Goal: Information Seeking & Learning: Learn about a topic

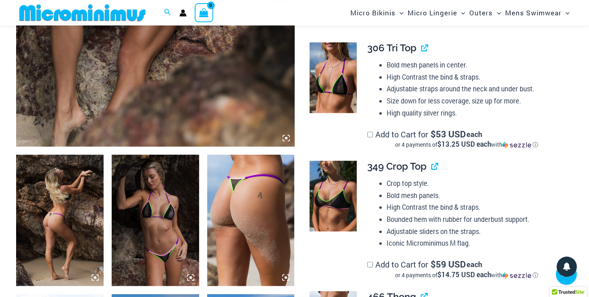
scroll to position [362, 0]
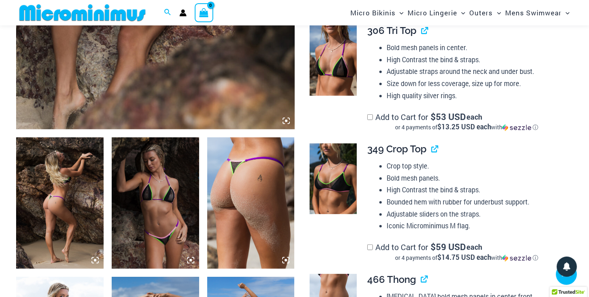
click at [287, 119] on icon at bounding box center [286, 120] width 2 height 2
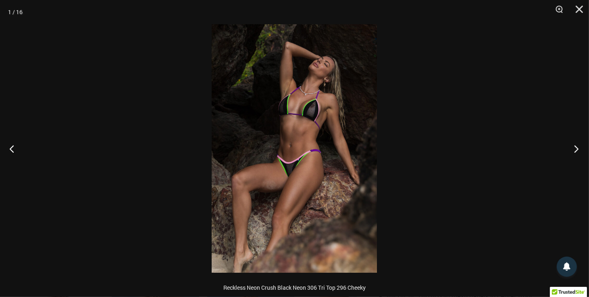
click at [576, 148] on button "Next" at bounding box center [574, 148] width 30 height 40
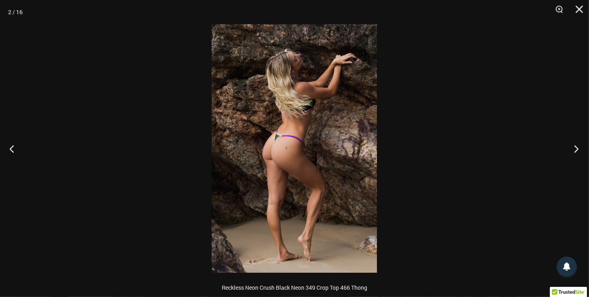
click at [576, 148] on button "Next" at bounding box center [574, 148] width 30 height 40
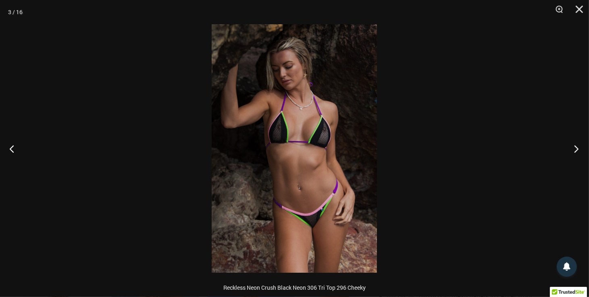
click at [576, 148] on button "Next" at bounding box center [574, 148] width 30 height 40
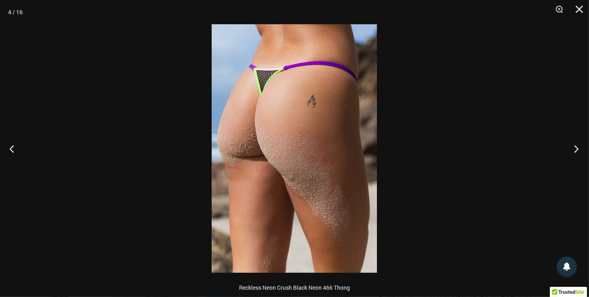
click at [576, 148] on button "Next" at bounding box center [574, 148] width 30 height 40
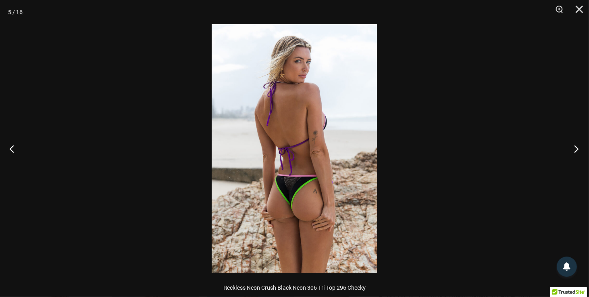
click at [576, 148] on button "Next" at bounding box center [574, 148] width 30 height 40
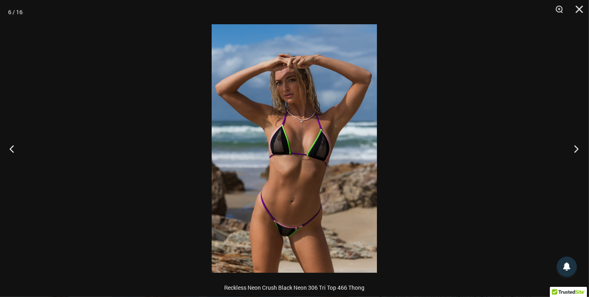
click at [576, 148] on button "Next" at bounding box center [574, 148] width 30 height 40
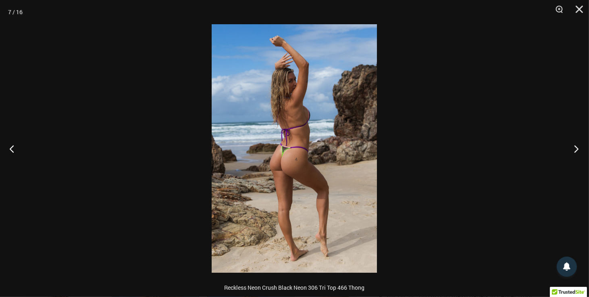
click at [576, 148] on button "Next" at bounding box center [574, 148] width 30 height 40
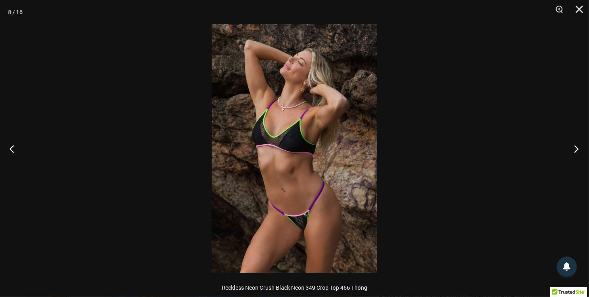
click at [576, 148] on button "Next" at bounding box center [574, 148] width 30 height 40
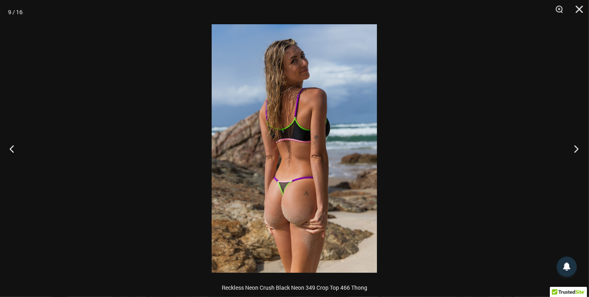
click at [576, 148] on button "Next" at bounding box center [574, 148] width 30 height 40
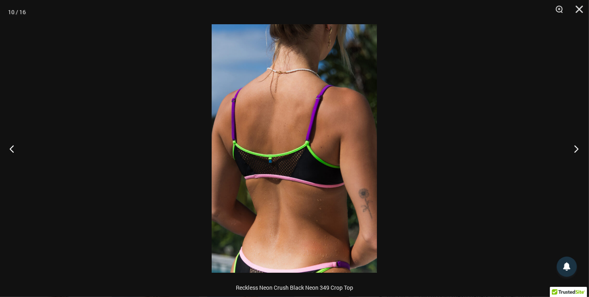
click at [576, 148] on button "Next" at bounding box center [574, 148] width 30 height 40
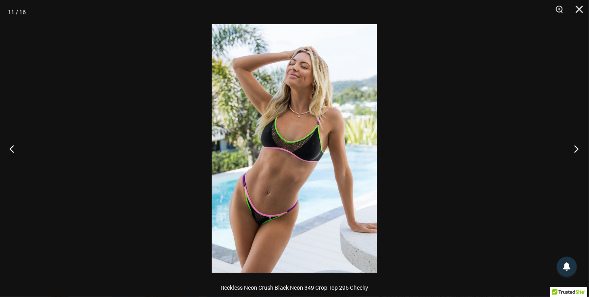
click at [576, 148] on button "Next" at bounding box center [574, 148] width 30 height 40
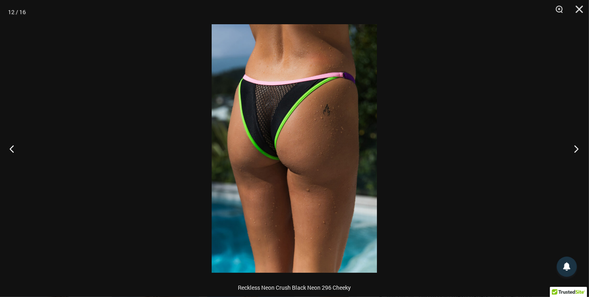
click at [576, 148] on button "Next" at bounding box center [574, 148] width 30 height 40
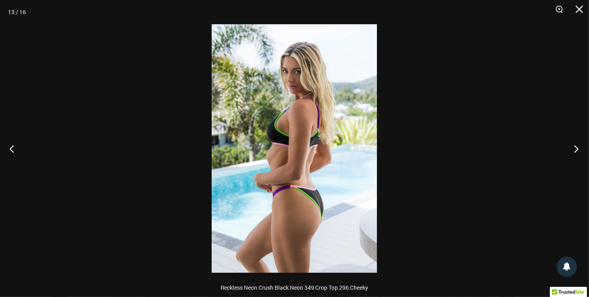
click at [576, 148] on button "Next" at bounding box center [574, 148] width 30 height 40
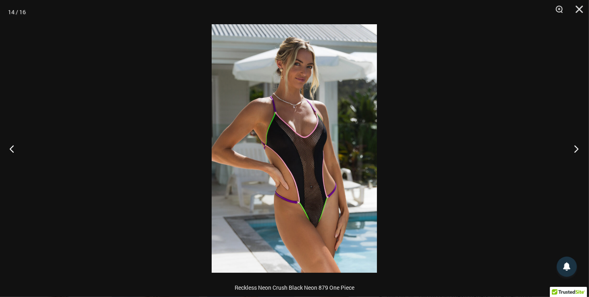
click at [576, 148] on button "Next" at bounding box center [574, 148] width 30 height 40
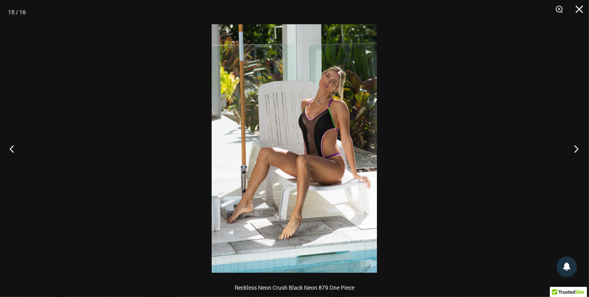
click at [576, 148] on button "Next" at bounding box center [574, 148] width 30 height 40
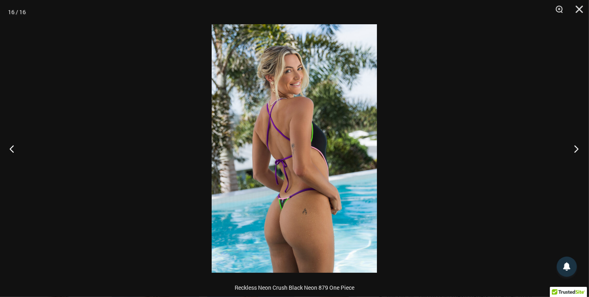
click at [576, 148] on button "Next" at bounding box center [574, 148] width 30 height 40
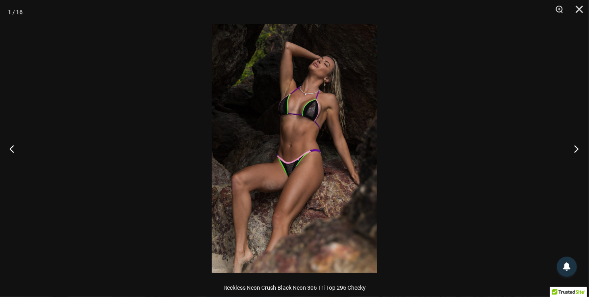
click at [576, 148] on button "Next" at bounding box center [574, 148] width 30 height 40
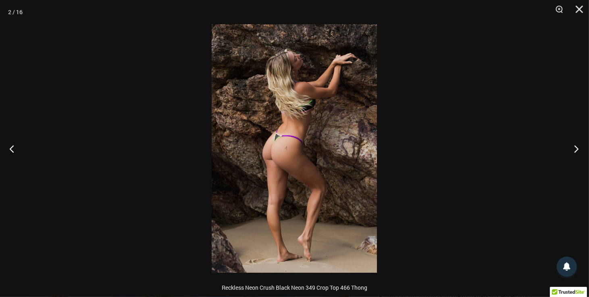
click at [576, 148] on button "Next" at bounding box center [574, 148] width 30 height 40
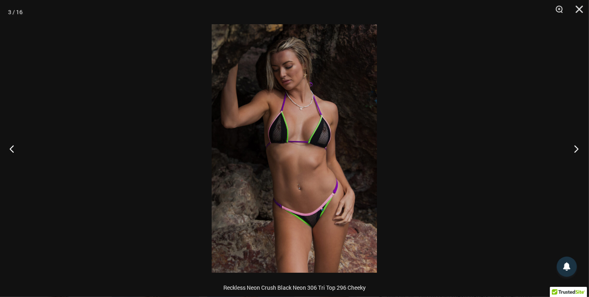
click at [576, 148] on button "Next" at bounding box center [574, 148] width 30 height 40
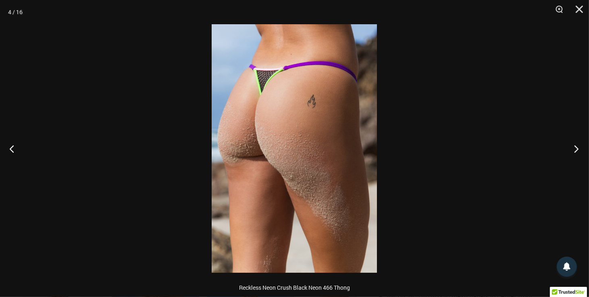
click at [576, 148] on button "Next" at bounding box center [574, 148] width 30 height 40
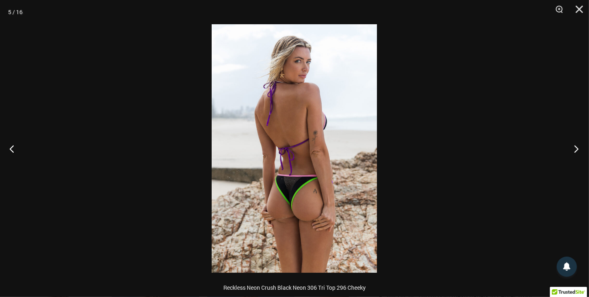
click at [576, 148] on button "Next" at bounding box center [574, 148] width 30 height 40
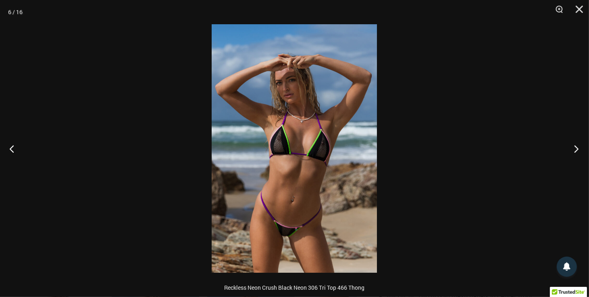
click at [576, 148] on button "Next" at bounding box center [574, 148] width 30 height 40
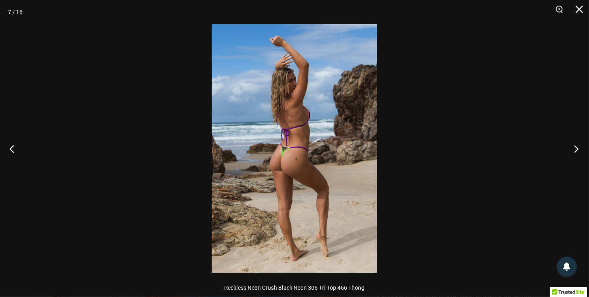
click at [576, 148] on button "Next" at bounding box center [574, 148] width 30 height 40
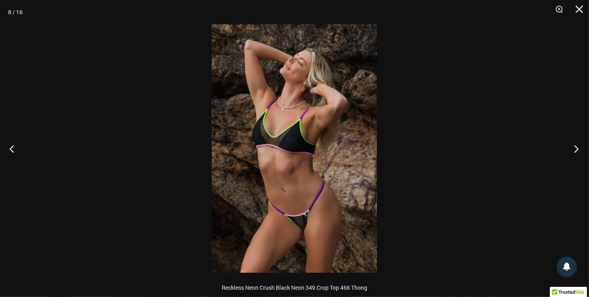
click at [576, 148] on button "Next" at bounding box center [574, 148] width 30 height 40
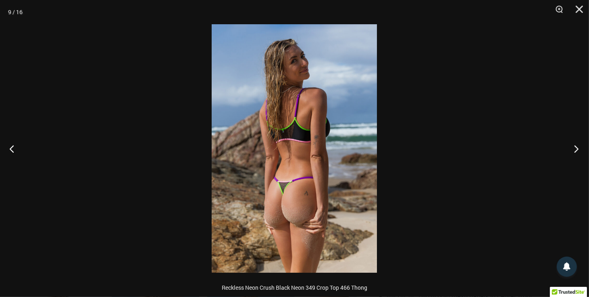
click at [576, 148] on button "Next" at bounding box center [574, 148] width 30 height 40
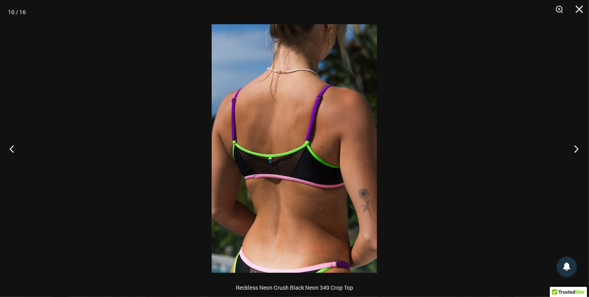
click at [576, 148] on button "Next" at bounding box center [574, 148] width 30 height 40
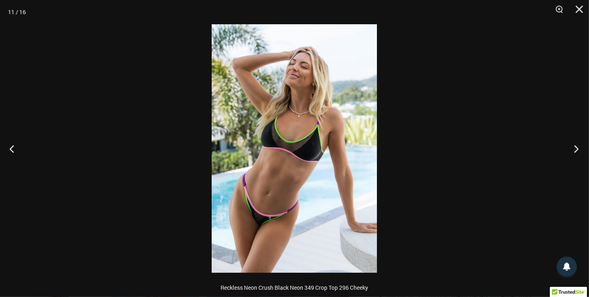
click at [576, 148] on button "Next" at bounding box center [574, 148] width 30 height 40
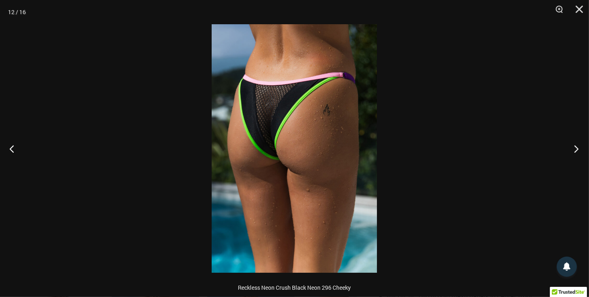
click at [576, 148] on button "Next" at bounding box center [574, 148] width 30 height 40
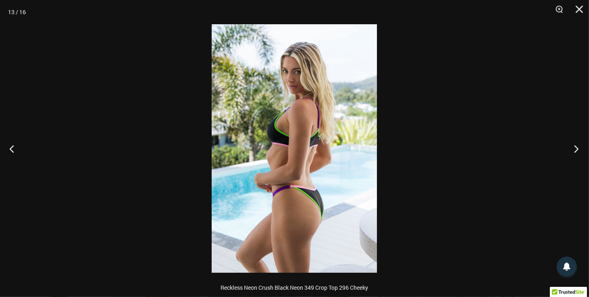
click at [576, 148] on button "Next" at bounding box center [574, 148] width 30 height 40
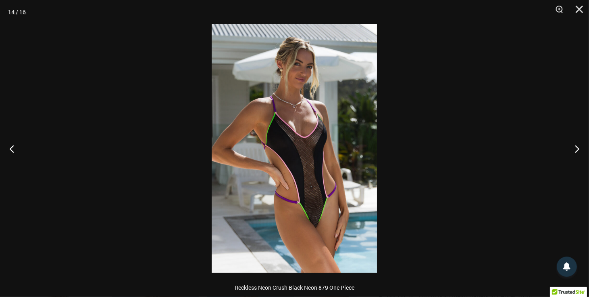
click at [305, 209] on img at bounding box center [294, 148] width 165 height 248
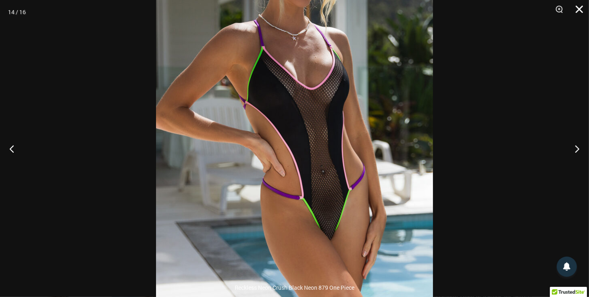
click at [577, 6] on button "Close" at bounding box center [577, 12] width 20 height 24
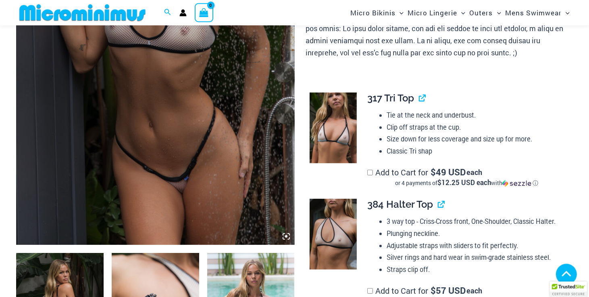
scroll to position [252, 0]
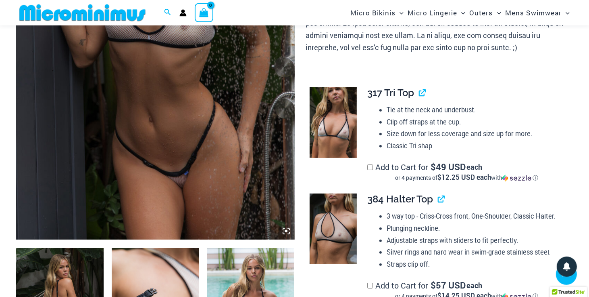
click at [286, 229] on icon at bounding box center [286, 230] width 7 height 7
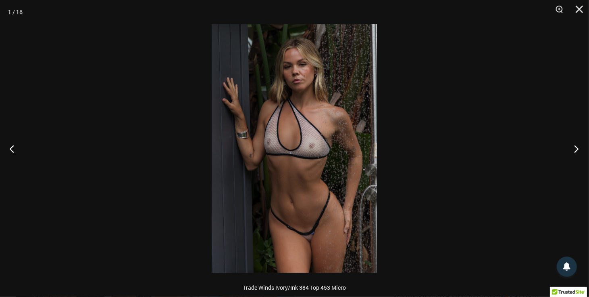
click at [577, 146] on button "Next" at bounding box center [574, 148] width 30 height 40
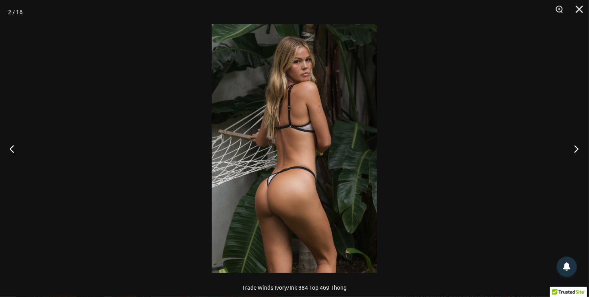
click at [577, 146] on button "Next" at bounding box center [574, 148] width 30 height 40
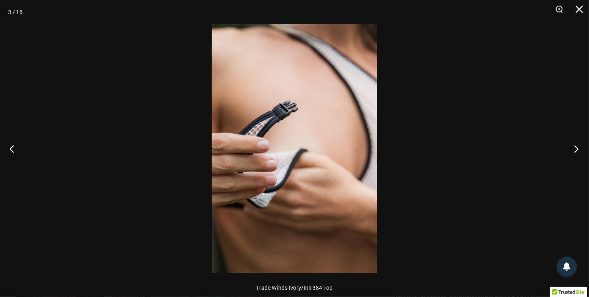
click at [577, 146] on button "Next" at bounding box center [574, 148] width 30 height 40
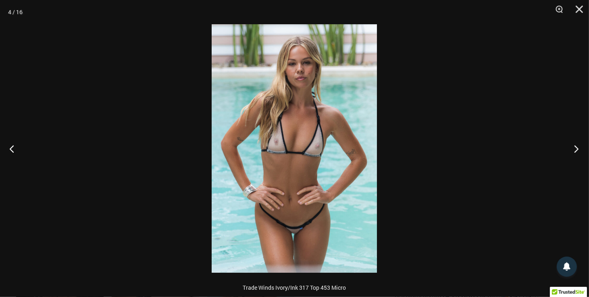
click at [577, 146] on button "Next" at bounding box center [574, 148] width 30 height 40
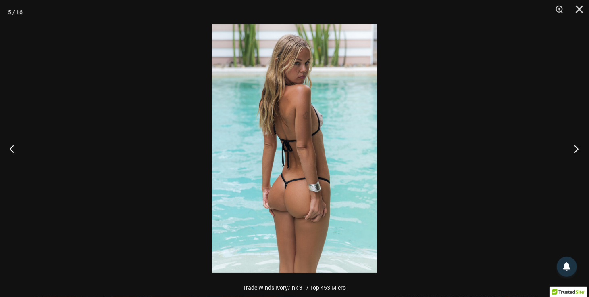
click at [577, 146] on button "Next" at bounding box center [574, 148] width 30 height 40
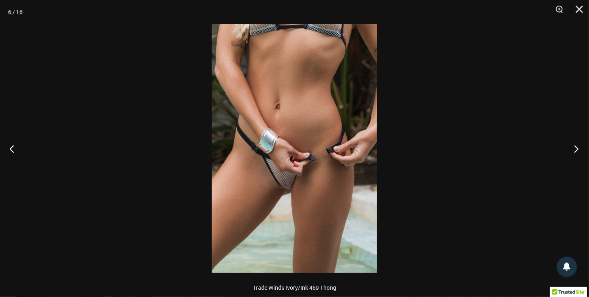
click at [577, 146] on button "Next" at bounding box center [574, 148] width 30 height 40
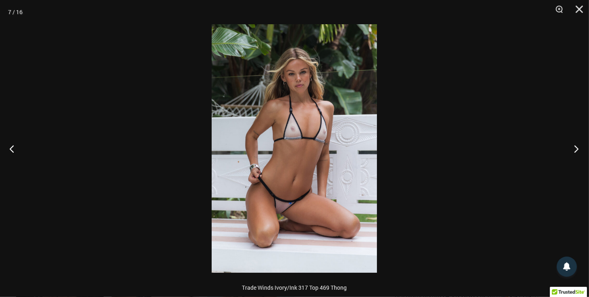
click at [577, 146] on button "Next" at bounding box center [574, 148] width 30 height 40
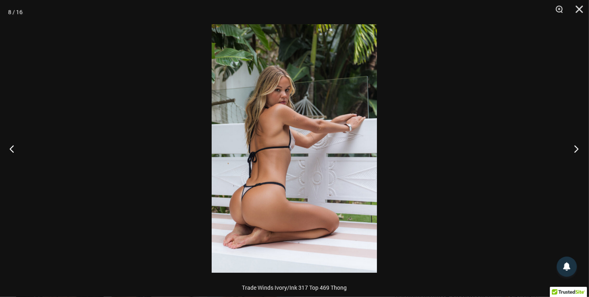
click at [577, 146] on button "Next" at bounding box center [574, 148] width 30 height 40
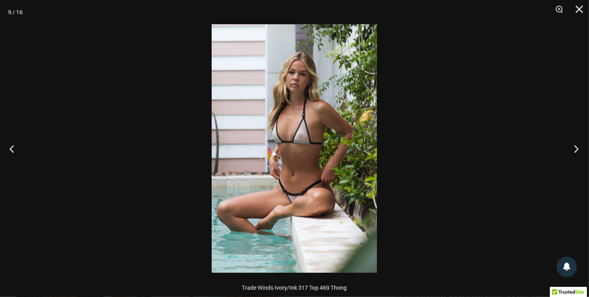
click at [577, 146] on button "Next" at bounding box center [574, 148] width 30 height 40
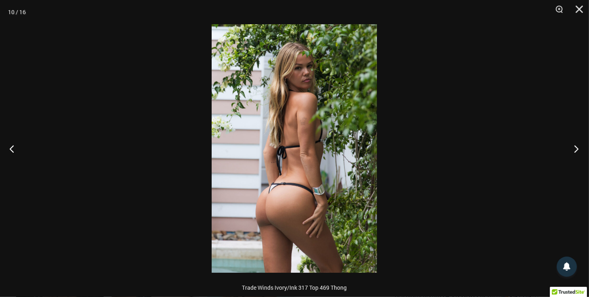
click at [576, 146] on button "Next" at bounding box center [574, 148] width 30 height 40
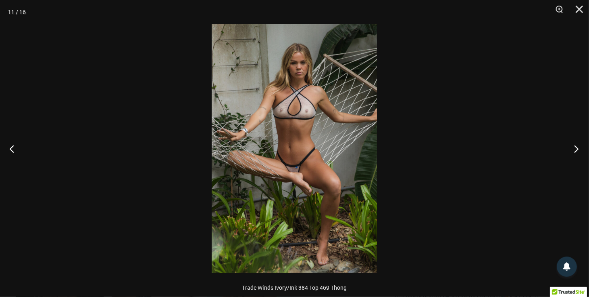
click at [576, 146] on button "Next" at bounding box center [574, 148] width 30 height 40
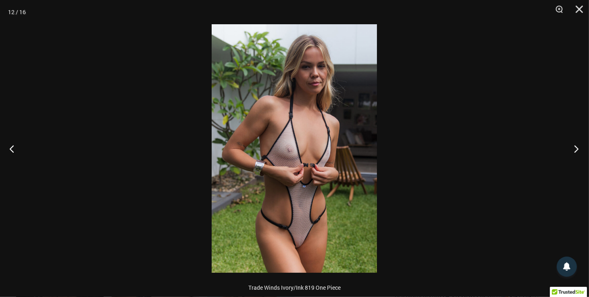
click at [577, 147] on button "Next" at bounding box center [574, 148] width 30 height 40
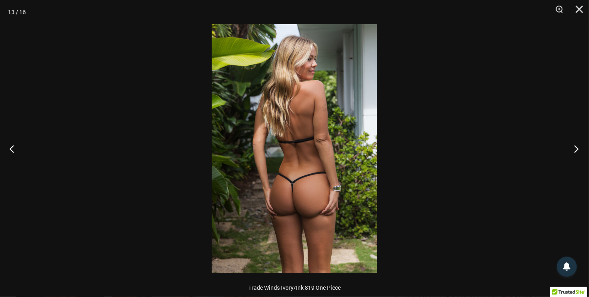
click at [577, 147] on button "Next" at bounding box center [574, 148] width 30 height 40
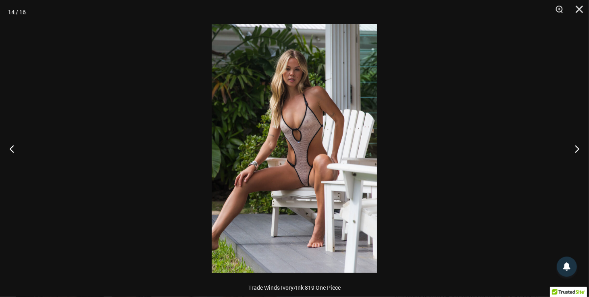
click at [305, 181] on img at bounding box center [294, 148] width 165 height 248
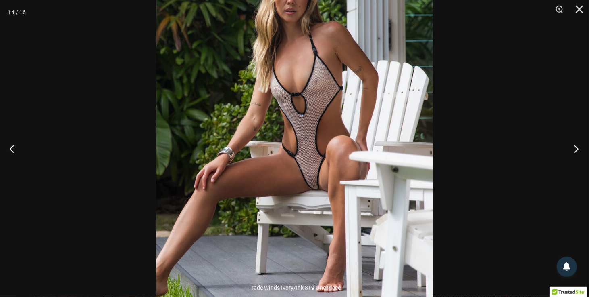
click at [573, 149] on button "Next" at bounding box center [574, 148] width 30 height 40
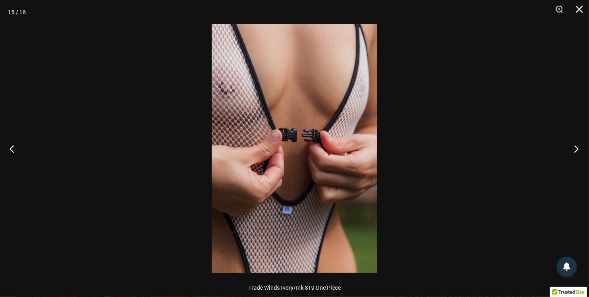
click at [573, 149] on button "Next" at bounding box center [574, 148] width 30 height 40
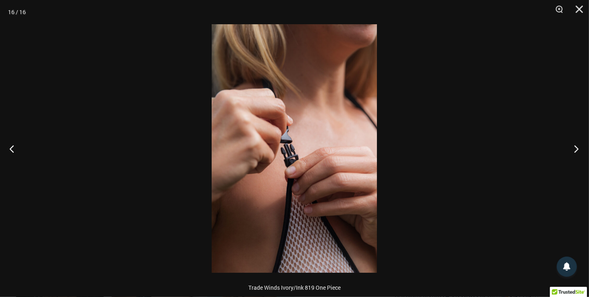
click at [573, 149] on button "Next" at bounding box center [574, 148] width 30 height 40
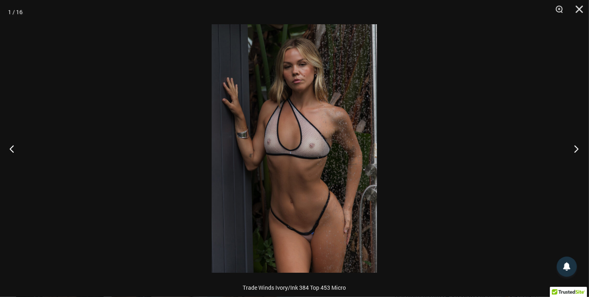
click at [573, 149] on button "Next" at bounding box center [574, 148] width 30 height 40
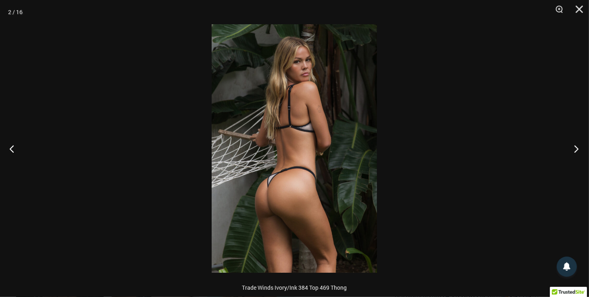
click at [573, 149] on button "Next" at bounding box center [574, 148] width 30 height 40
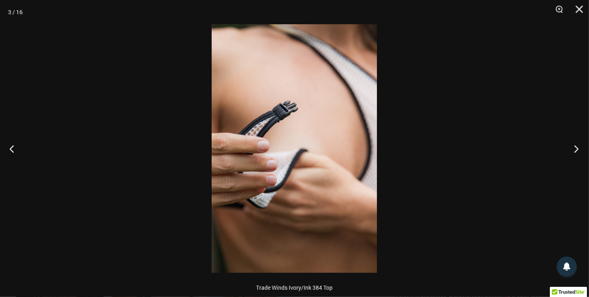
click at [573, 149] on button "Next" at bounding box center [574, 148] width 30 height 40
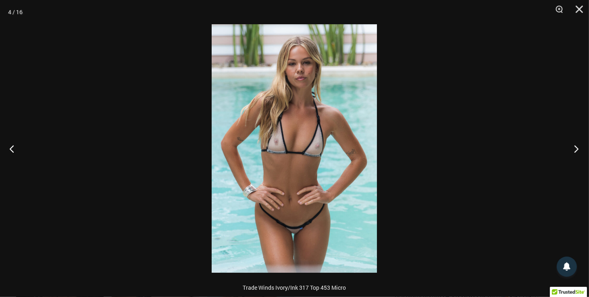
click at [573, 149] on button "Next" at bounding box center [574, 148] width 30 height 40
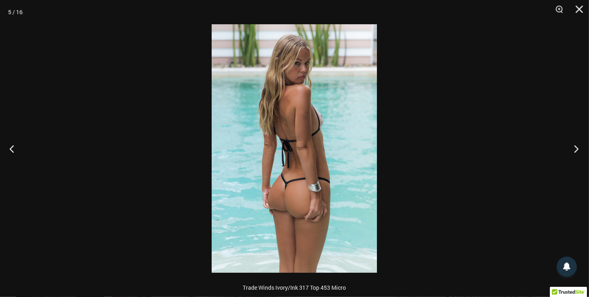
click at [573, 149] on button "Next" at bounding box center [574, 148] width 30 height 40
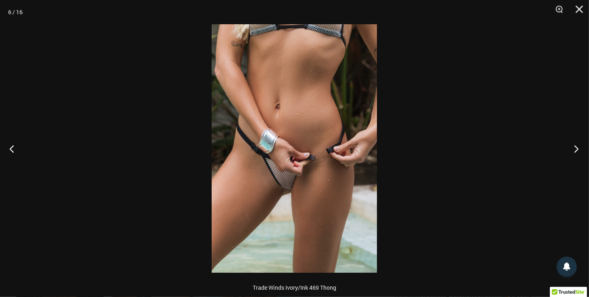
click at [573, 149] on button "Next" at bounding box center [574, 148] width 30 height 40
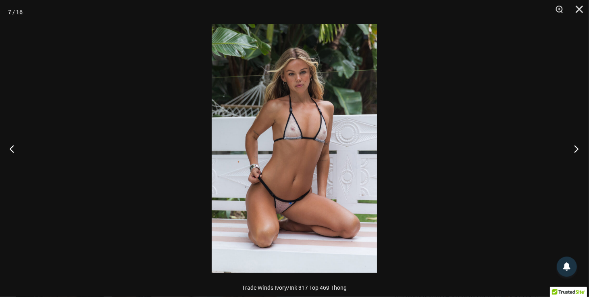
click at [573, 149] on button "Next" at bounding box center [574, 148] width 30 height 40
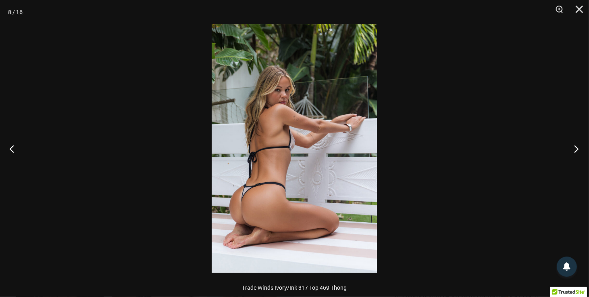
click at [573, 149] on button "Next" at bounding box center [574, 148] width 30 height 40
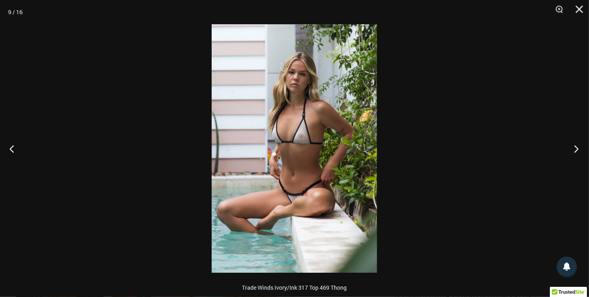
click at [573, 149] on button "Next" at bounding box center [574, 148] width 30 height 40
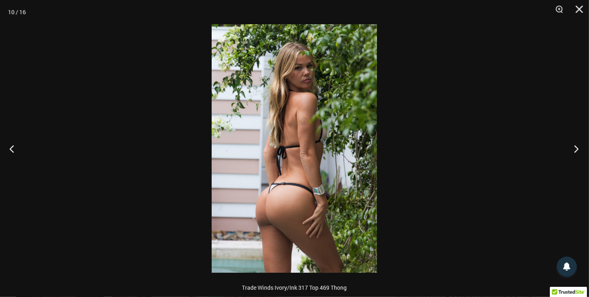
click at [573, 149] on button "Next" at bounding box center [574, 148] width 30 height 40
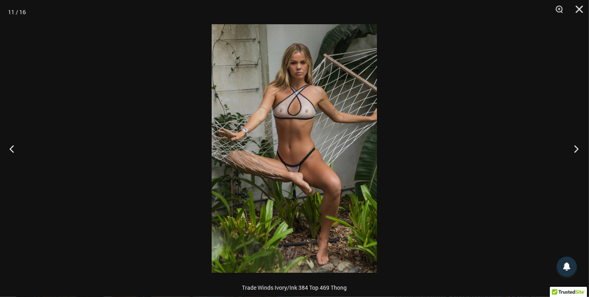
click at [573, 149] on button "Next" at bounding box center [574, 148] width 30 height 40
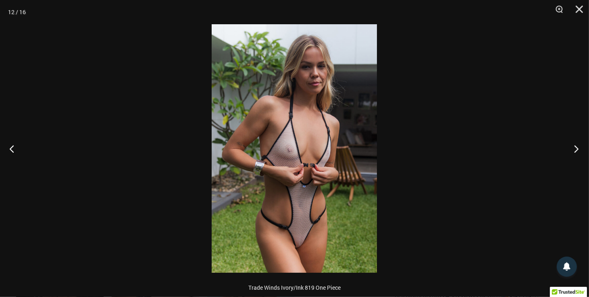
click at [573, 149] on button "Next" at bounding box center [574, 148] width 30 height 40
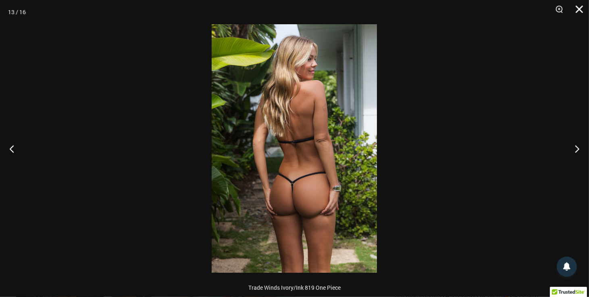
click at [580, 8] on button "Close" at bounding box center [577, 12] width 20 height 24
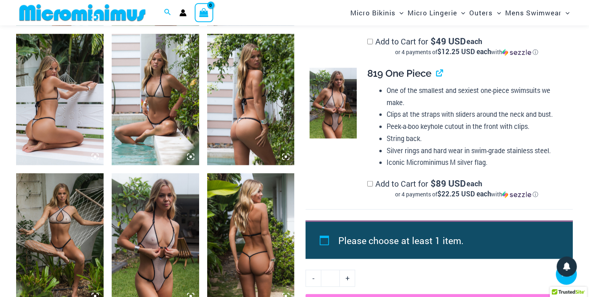
scroll to position [746, 0]
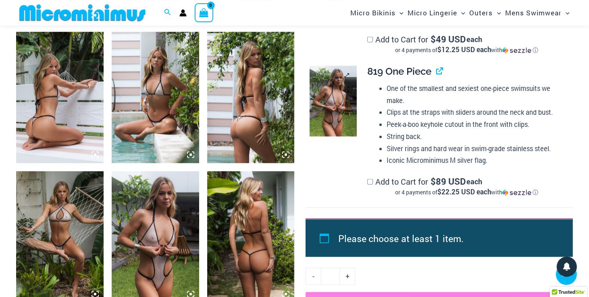
click at [330, 122] on img at bounding box center [333, 101] width 47 height 71
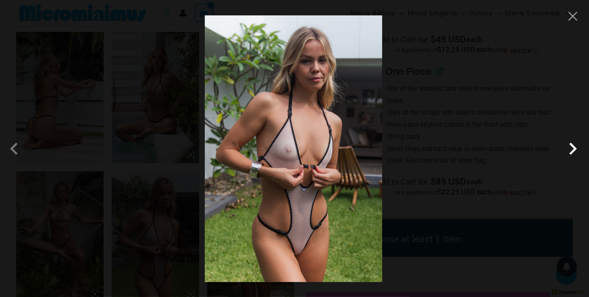
click at [577, 148] on span at bounding box center [573, 148] width 24 height 24
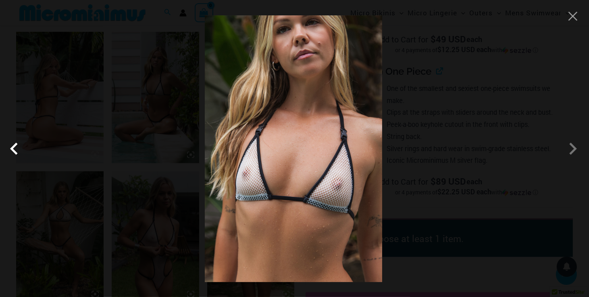
click at [17, 144] on span at bounding box center [16, 148] width 24 height 24
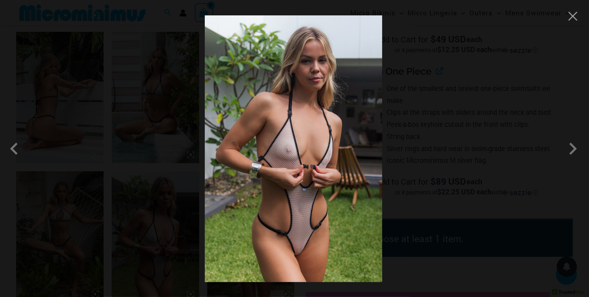
click at [297, 252] on img at bounding box center [293, 148] width 177 height 266
click at [572, 18] on button "Close" at bounding box center [573, 16] width 12 height 12
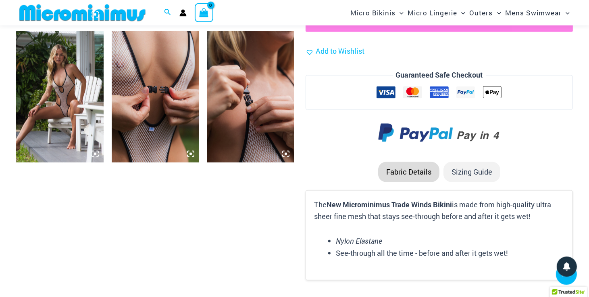
scroll to position [1027, 0]
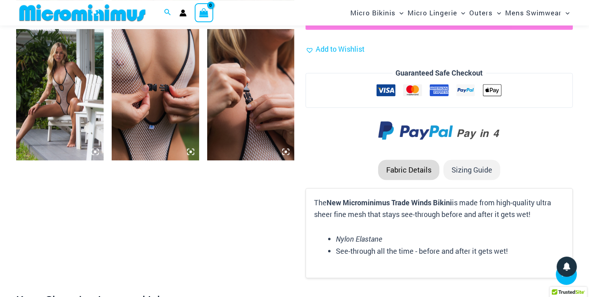
click at [59, 101] on img at bounding box center [60, 94] width 88 height 131
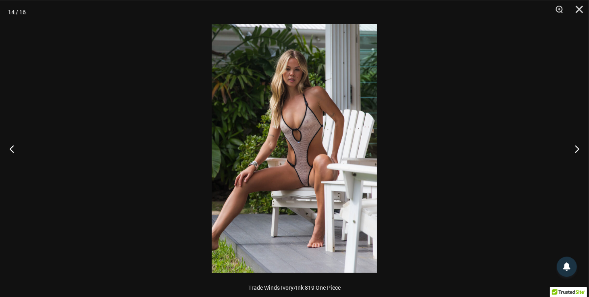
click at [303, 182] on img at bounding box center [294, 148] width 165 height 248
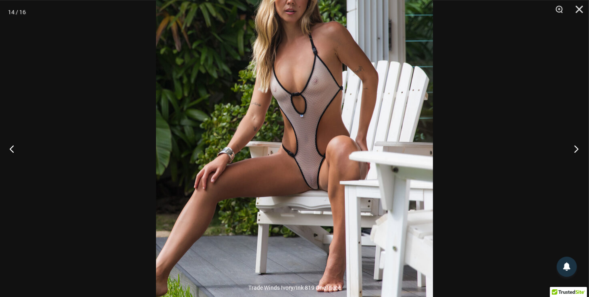
click at [574, 146] on button "Next" at bounding box center [574, 148] width 30 height 40
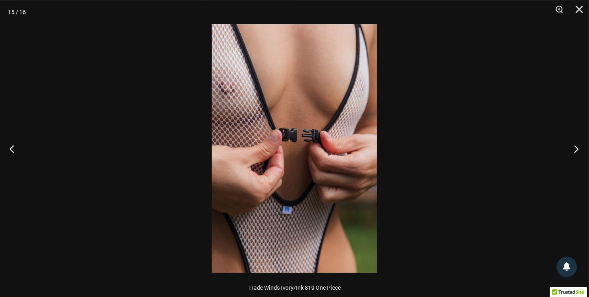
click at [574, 146] on button "Next" at bounding box center [574, 148] width 30 height 40
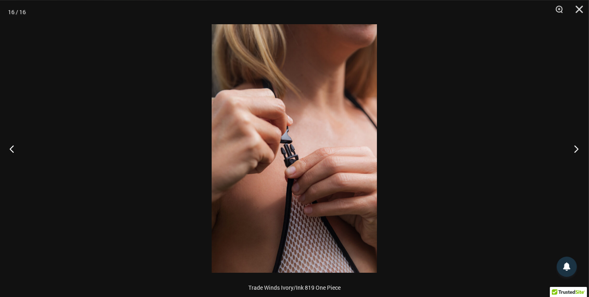
click at [571, 146] on button "Next" at bounding box center [574, 148] width 30 height 40
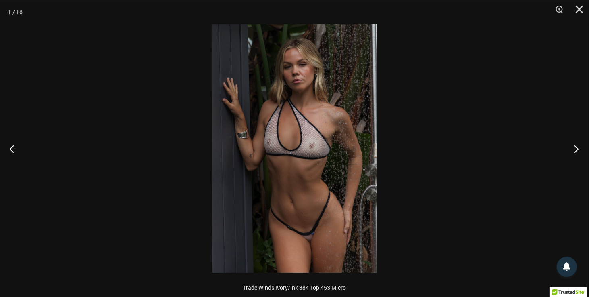
click at [571, 146] on button "Next" at bounding box center [574, 148] width 30 height 40
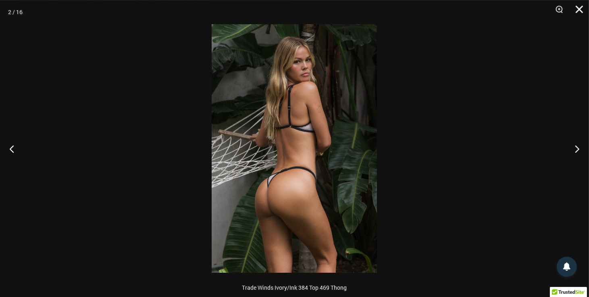
click at [576, 8] on button "Close" at bounding box center [577, 12] width 20 height 24
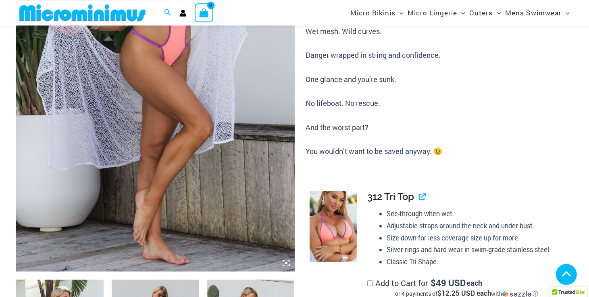
scroll to position [230, 0]
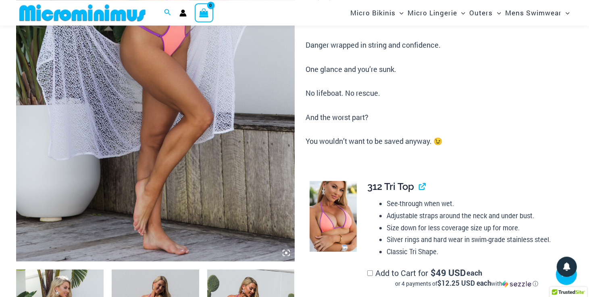
click at [284, 252] on icon at bounding box center [286, 252] width 7 height 7
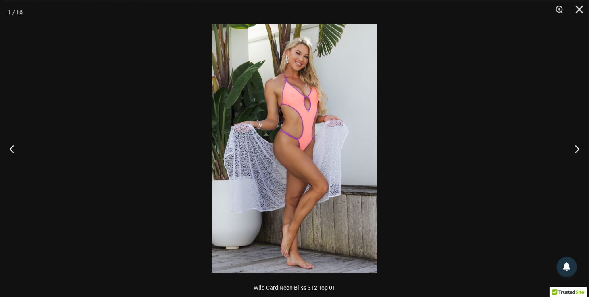
click at [311, 143] on img at bounding box center [294, 148] width 165 height 248
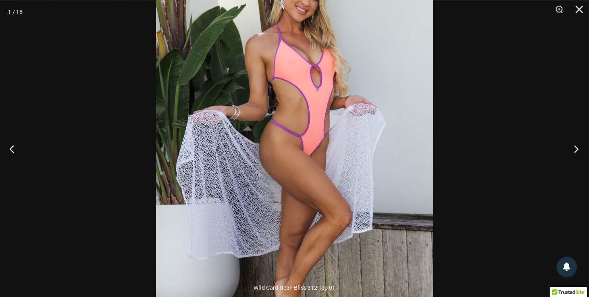
click at [579, 146] on button "Next" at bounding box center [574, 148] width 30 height 40
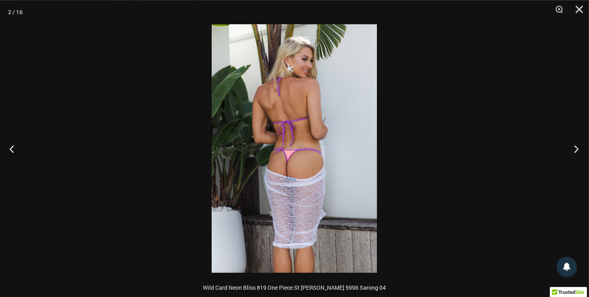
click at [579, 146] on button "Next" at bounding box center [574, 148] width 30 height 40
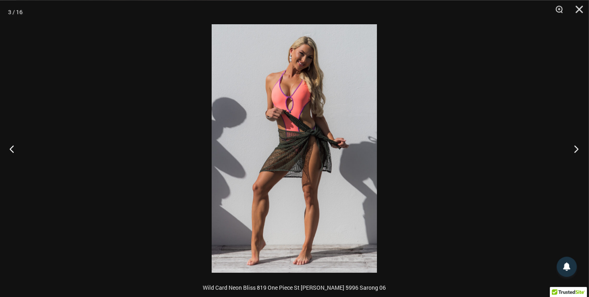
click at [579, 146] on button "Next" at bounding box center [574, 148] width 30 height 40
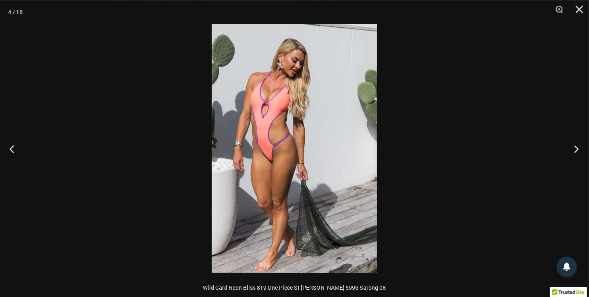
click at [579, 146] on button "Next" at bounding box center [574, 148] width 30 height 40
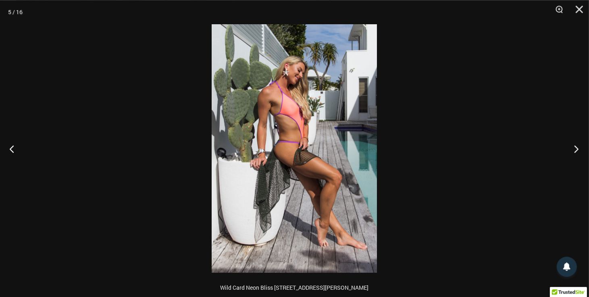
click at [579, 147] on button "Next" at bounding box center [574, 148] width 30 height 40
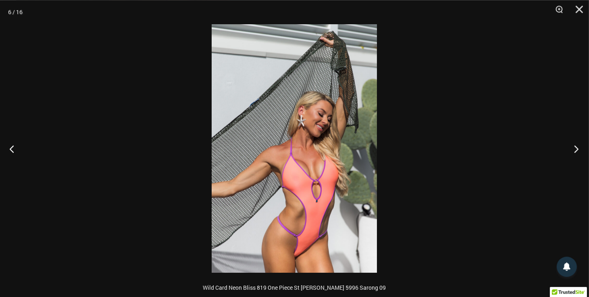
click at [579, 147] on button "Next" at bounding box center [574, 148] width 30 height 40
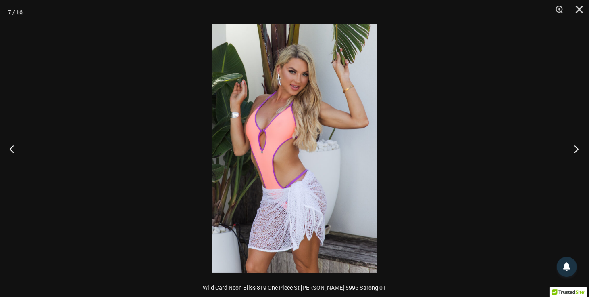
click at [579, 147] on button "Next" at bounding box center [574, 148] width 30 height 40
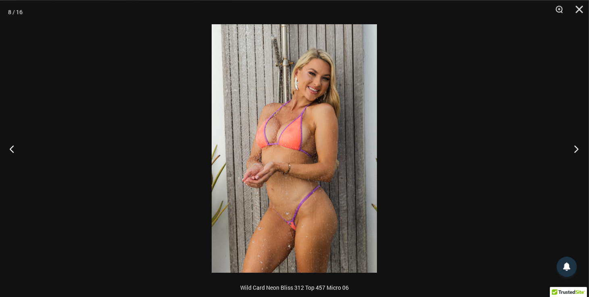
click at [579, 147] on button "Next" at bounding box center [574, 148] width 30 height 40
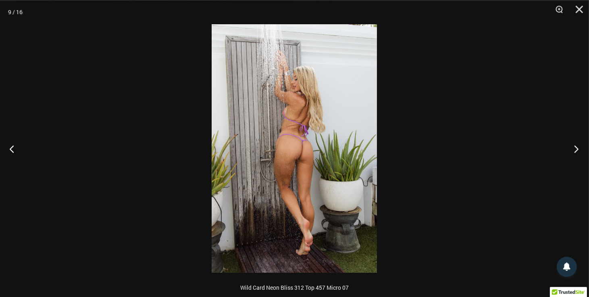
click at [579, 147] on button "Next" at bounding box center [574, 148] width 30 height 40
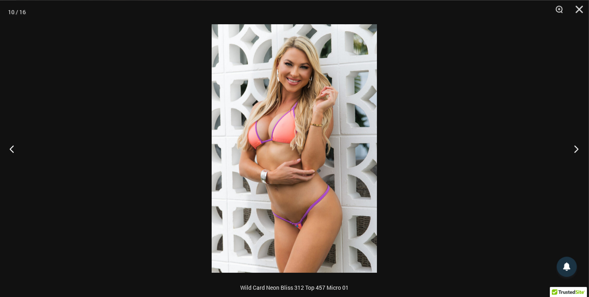
click at [579, 147] on button "Next" at bounding box center [574, 148] width 30 height 40
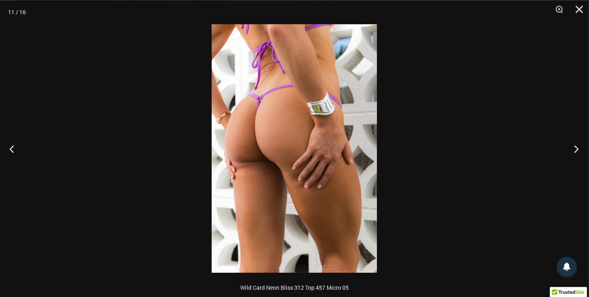
click at [579, 147] on button "Next" at bounding box center [574, 148] width 30 height 40
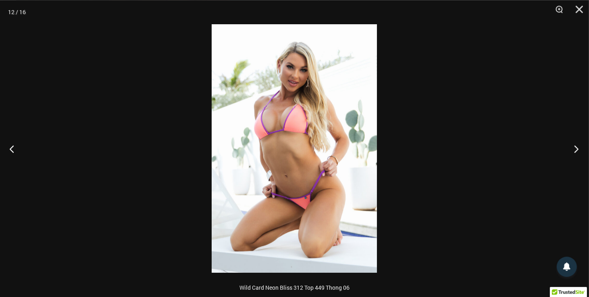
click at [579, 147] on button "Next" at bounding box center [574, 148] width 30 height 40
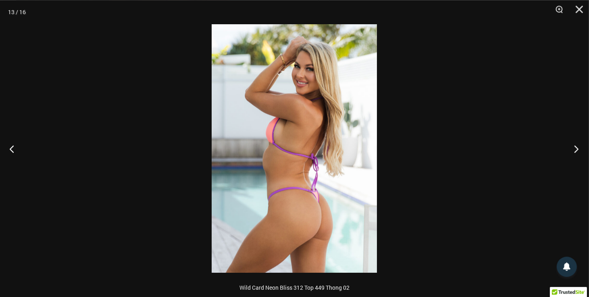
click at [579, 147] on button "Next" at bounding box center [574, 148] width 30 height 40
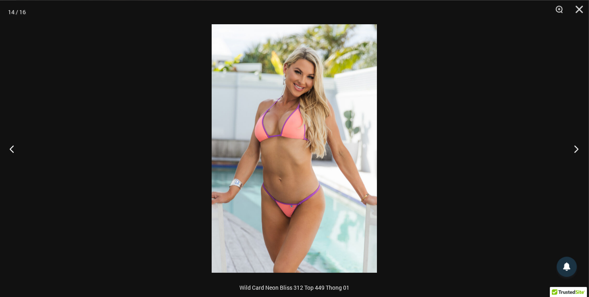
click at [579, 147] on button "Next" at bounding box center [574, 148] width 30 height 40
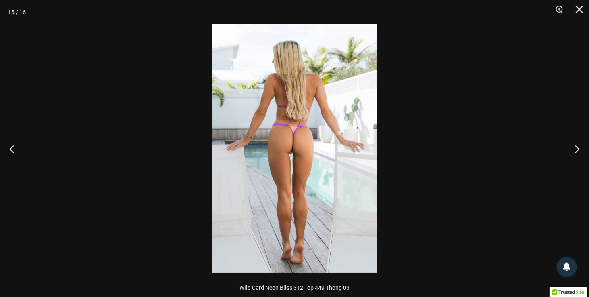
click at [296, 140] on img at bounding box center [294, 148] width 165 height 248
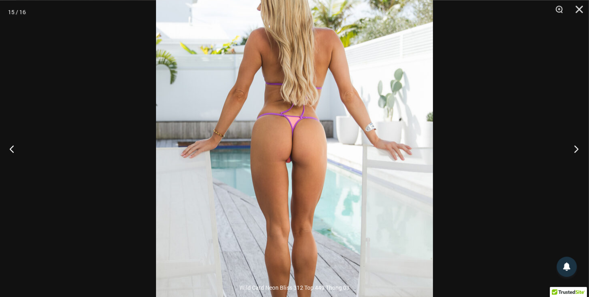
click at [575, 147] on button "Next" at bounding box center [574, 148] width 30 height 40
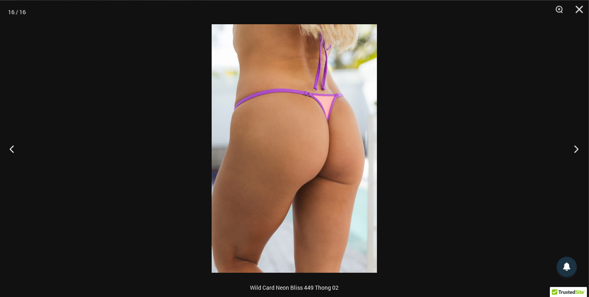
click at [575, 147] on button "Next" at bounding box center [574, 148] width 30 height 40
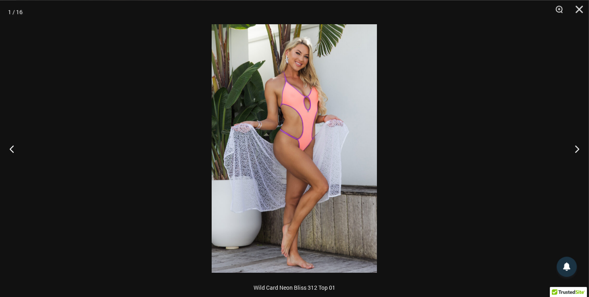
click at [303, 126] on img at bounding box center [294, 148] width 165 height 248
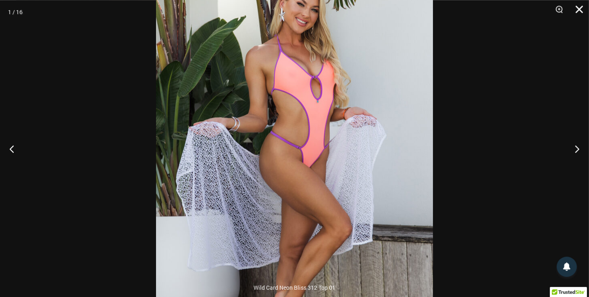
click at [579, 8] on button "Close" at bounding box center [577, 12] width 20 height 24
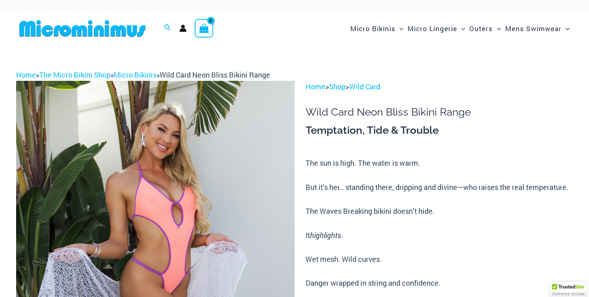
drag, startPoint x: 0, startPoint y: 0, endPoint x: 301, endPoint y: 101, distance: 317.5
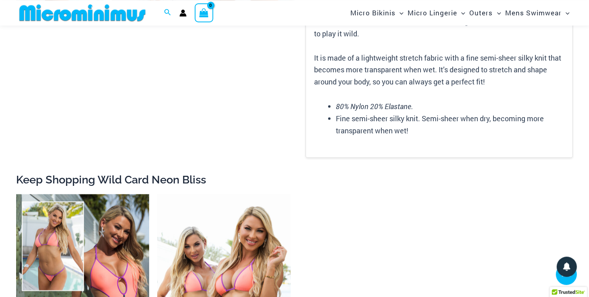
scroll to position [1180, 0]
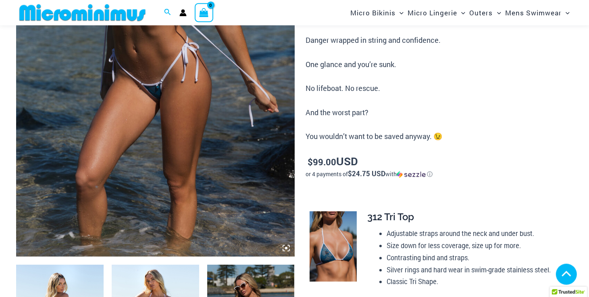
scroll to position [260, 0]
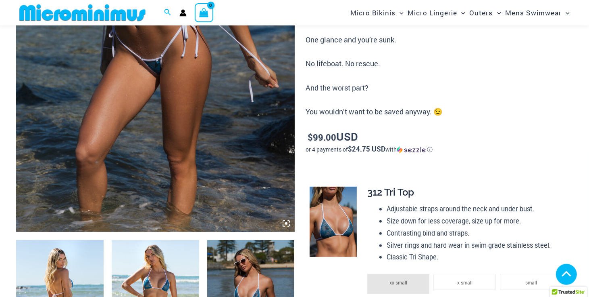
click at [288, 222] on icon at bounding box center [286, 222] width 7 height 7
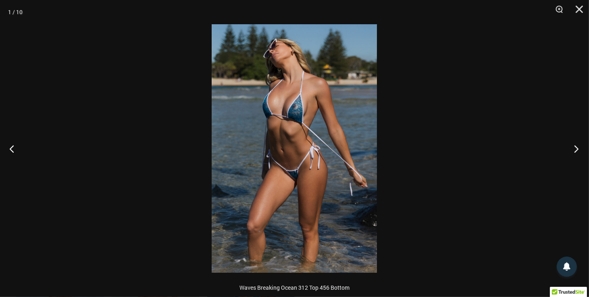
click at [576, 149] on button "Next" at bounding box center [574, 148] width 30 height 40
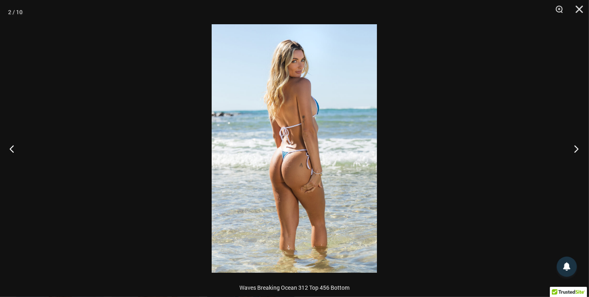
click at [576, 149] on button "Next" at bounding box center [574, 148] width 30 height 40
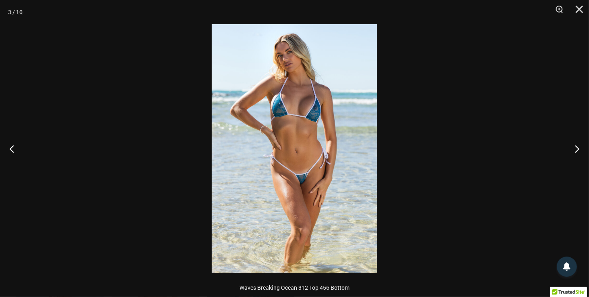
click at [303, 185] on img at bounding box center [294, 148] width 165 height 248
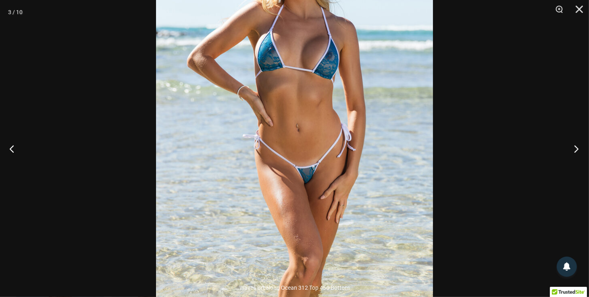
click at [574, 147] on button "Next" at bounding box center [574, 148] width 30 height 40
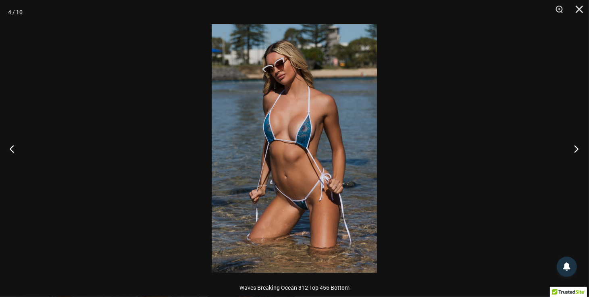
click at [574, 147] on button "Next" at bounding box center [574, 148] width 30 height 40
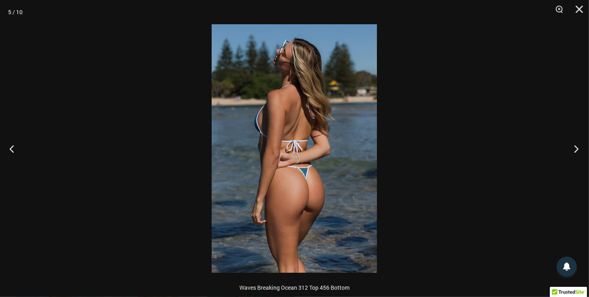
click at [574, 147] on button "Next" at bounding box center [574, 148] width 30 height 40
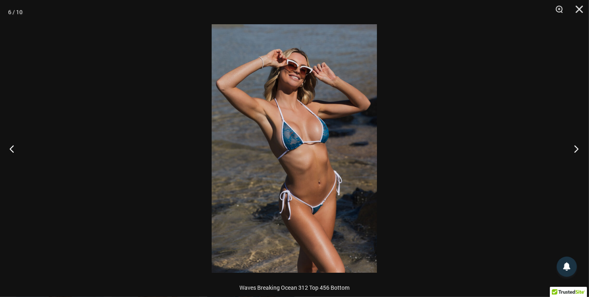
click at [574, 147] on button "Next" at bounding box center [574, 148] width 30 height 40
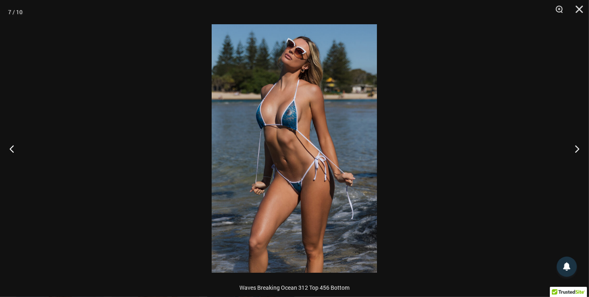
click at [304, 107] on img at bounding box center [294, 148] width 165 height 248
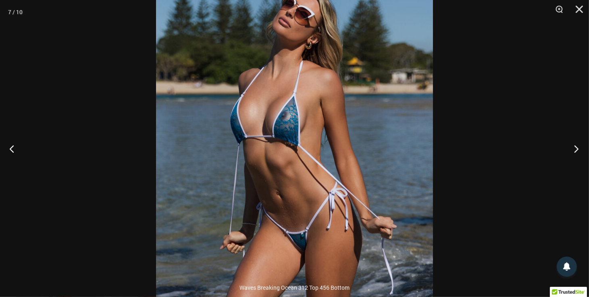
click at [580, 148] on button "Next" at bounding box center [574, 148] width 30 height 40
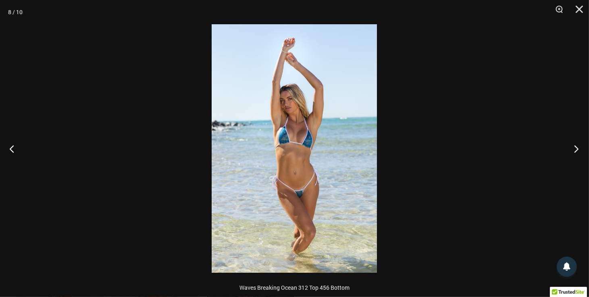
click at [580, 148] on button "Next" at bounding box center [574, 148] width 30 height 40
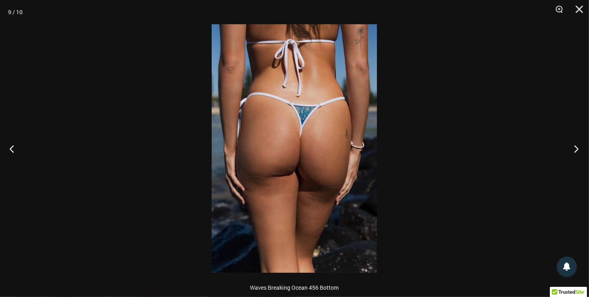
click at [580, 148] on button "Next" at bounding box center [574, 148] width 30 height 40
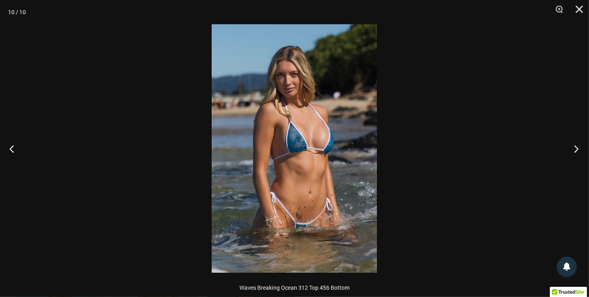
click at [580, 148] on button "Next" at bounding box center [574, 148] width 30 height 40
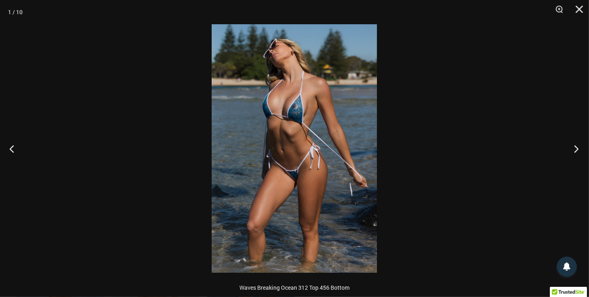
click at [580, 148] on button "Next" at bounding box center [574, 148] width 30 height 40
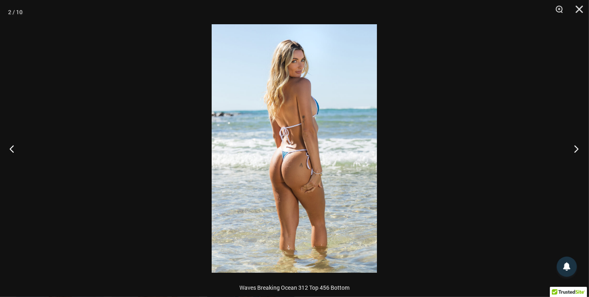
click at [580, 148] on button "Next" at bounding box center [574, 148] width 30 height 40
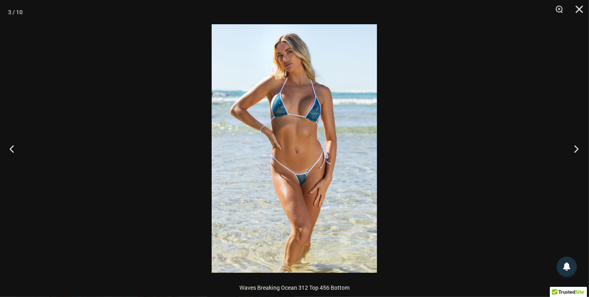
click at [580, 148] on button "Next" at bounding box center [574, 148] width 30 height 40
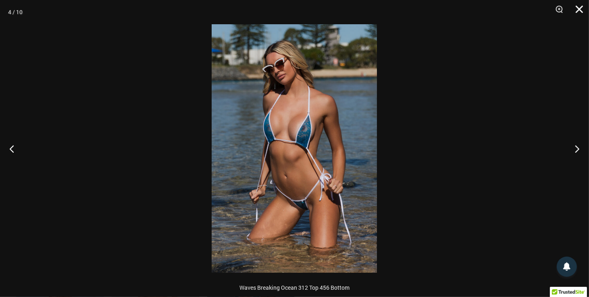
click at [578, 9] on button "Close" at bounding box center [577, 12] width 20 height 24
